Goal: Download file/media

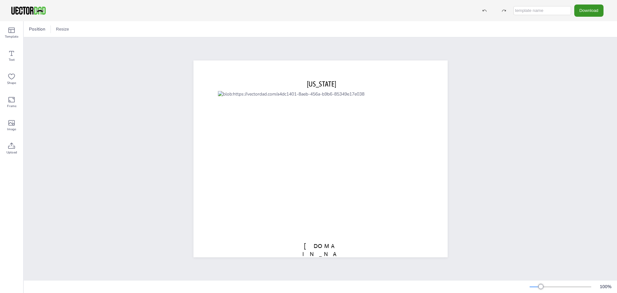
click at [584, 10] on button "Download" at bounding box center [588, 10] width 29 height 12
click at [526, 46] on div "[US_STATE] [DOMAIN_NAME]" at bounding box center [320, 158] width 593 height 243
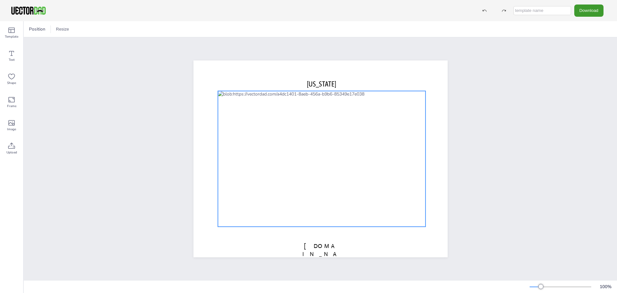
click at [328, 106] on div at bounding box center [322, 159] width 208 height 136
click at [270, 120] on div at bounding box center [322, 159] width 208 height 136
click at [308, 75] on icon at bounding box center [311, 78] width 8 height 8
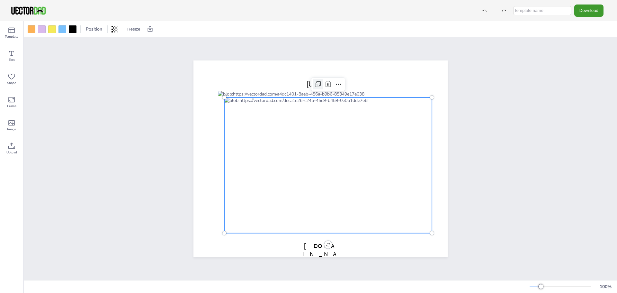
click at [314, 81] on icon at bounding box center [318, 84] width 8 height 8
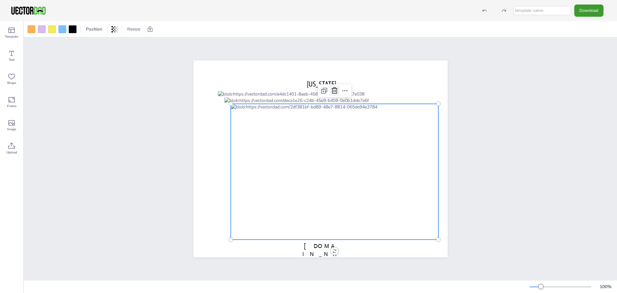
click at [331, 88] on icon at bounding box center [335, 91] width 8 height 8
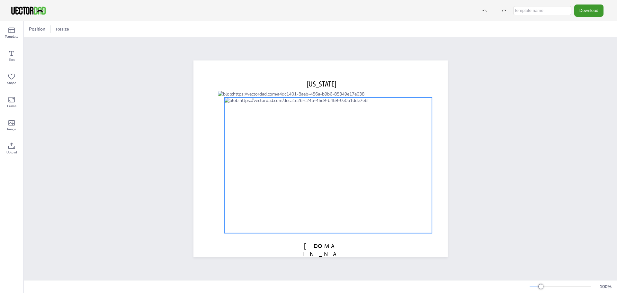
click at [341, 106] on div at bounding box center [328, 165] width 208 height 136
click at [431, 95] on div at bounding box center [431, 96] width 5 height 5
click at [325, 241] on div "[US_STATE] [DOMAIN_NAME] 0 °" at bounding box center [320, 158] width 254 height 197
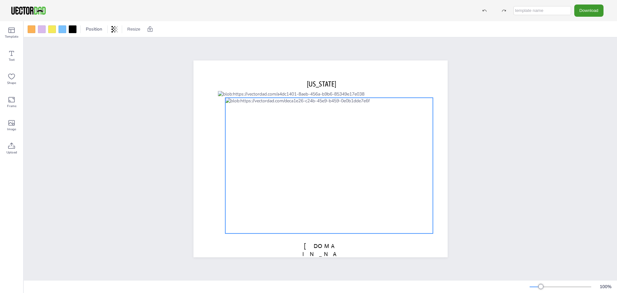
click at [307, 220] on div at bounding box center [329, 165] width 208 height 136
click at [365, 84] on p "[US_STATE]" at bounding box center [322, 84] width 202 height 10
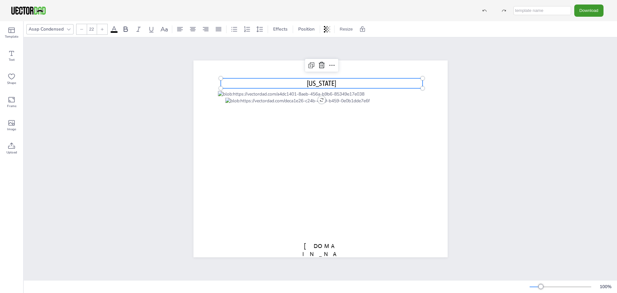
click at [467, 93] on div "[US_STATE] [DOMAIN_NAME]" at bounding box center [320, 159] width 309 height 216
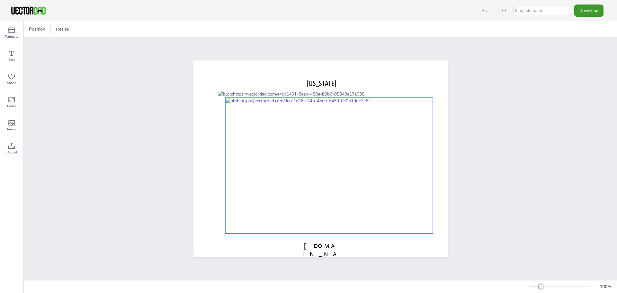
click at [305, 122] on div at bounding box center [329, 165] width 208 height 136
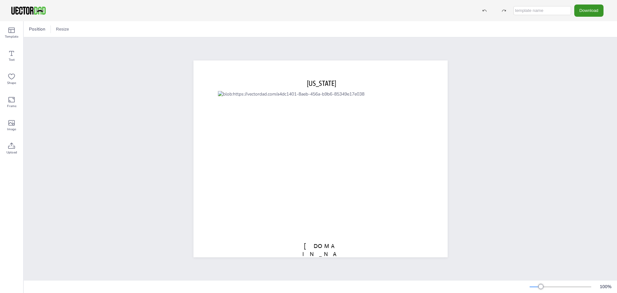
click at [592, 9] on button "Download" at bounding box center [588, 10] width 29 height 12
click at [573, 76] on icon "Download" at bounding box center [572, 78] width 4 height 5
